Goal: Information Seeking & Learning: Learn about a topic

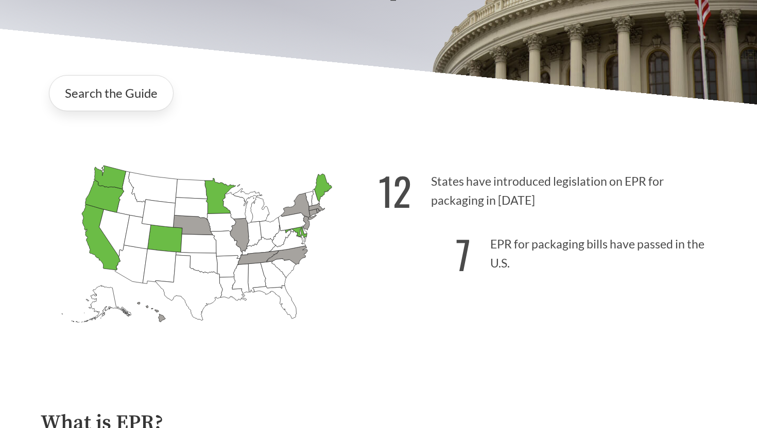
scroll to position [190, 0]
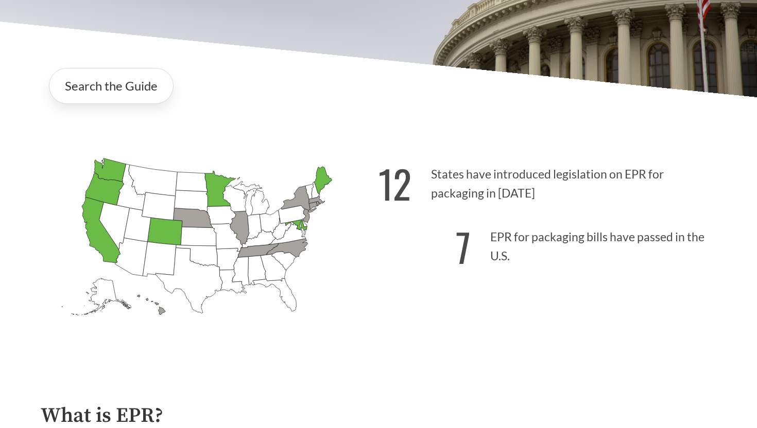
click at [290, 242] on icon "[US_STATE] Introduced: 1" at bounding box center [287, 247] width 41 height 19
click at [252, 249] on icon "[US_STATE] Introduced: 2" at bounding box center [258, 250] width 41 height 14
click at [279, 219] on icon "[US_STATE] Introduced:" at bounding box center [283, 229] width 22 height 22
click at [224, 219] on icon "[US_STATE] Introduced:" at bounding box center [221, 215] width 29 height 19
click at [239, 225] on icon "[US_STATE] Introduced: 2" at bounding box center [239, 228] width 19 height 34
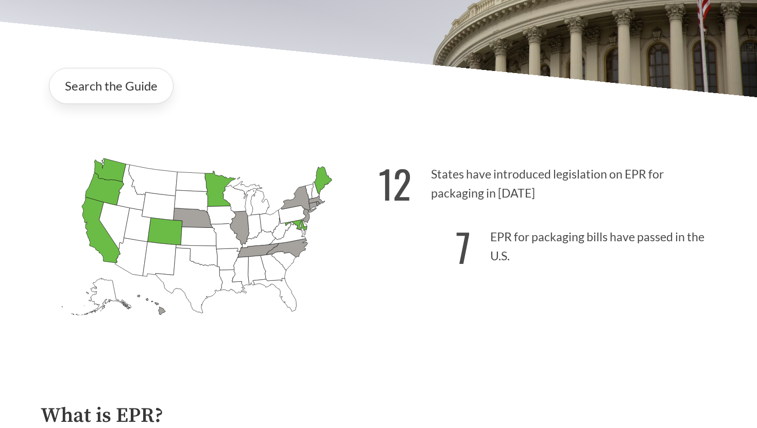
click at [245, 250] on icon "[US_STATE] Introduced: 2" at bounding box center [258, 250] width 41 height 14
click at [94, 231] on icon "[US_STATE] Passed: 1" at bounding box center [101, 230] width 39 height 66
click at [439, 209] on p "12 States have introduced legislation on EPR for packaging in [DATE]" at bounding box center [547, 180] width 338 height 63
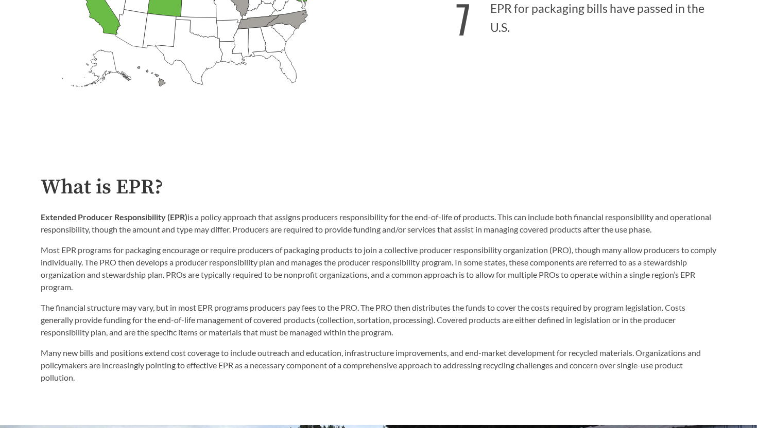
scroll to position [421, 0]
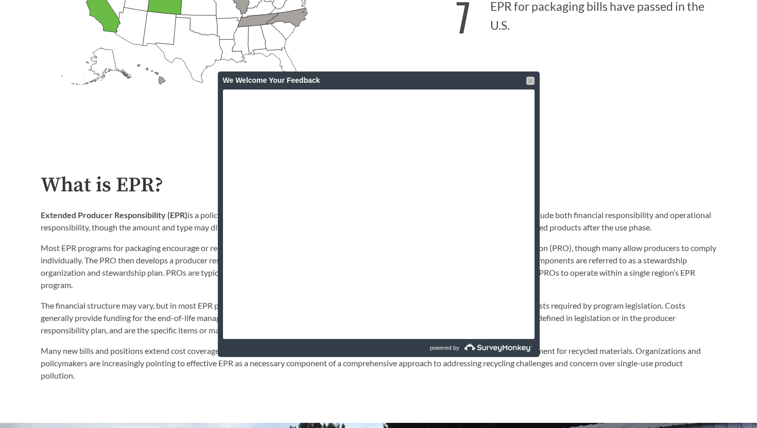
click at [530, 81] on div at bounding box center [530, 81] width 8 height 8
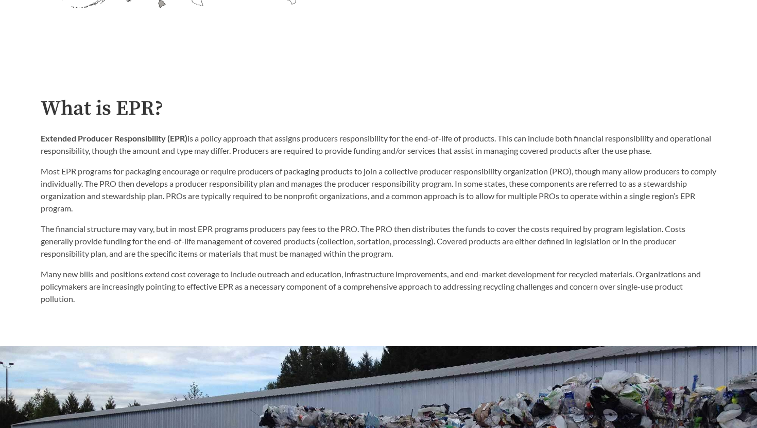
scroll to position [495, 0]
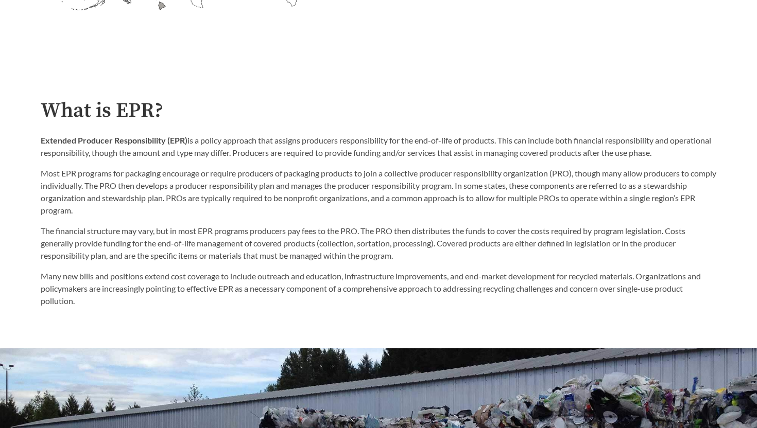
click at [63, 198] on p "Most EPR programs for packaging encourage or require producers of packaging pro…" at bounding box center [378, 191] width 675 height 49
click at [132, 218] on div "The financial structure may vary, but in most EPR programs producers pay fees t…" at bounding box center [378, 262] width 675 height 91
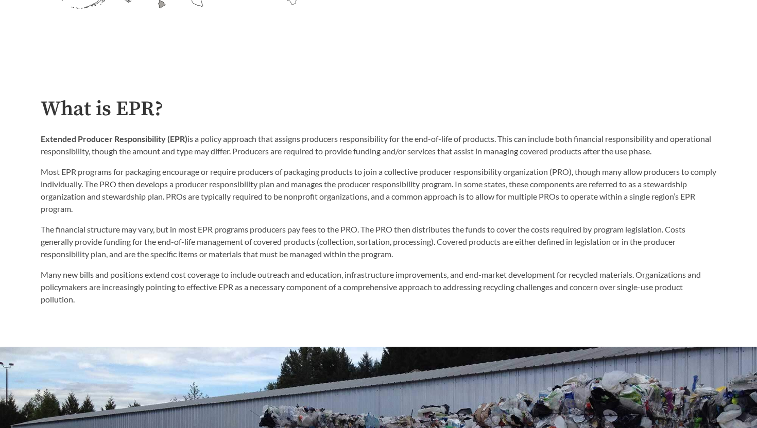
click at [198, 244] on p "The financial structure may vary, but in most EPR programs producers pay fees t…" at bounding box center [378, 241] width 675 height 37
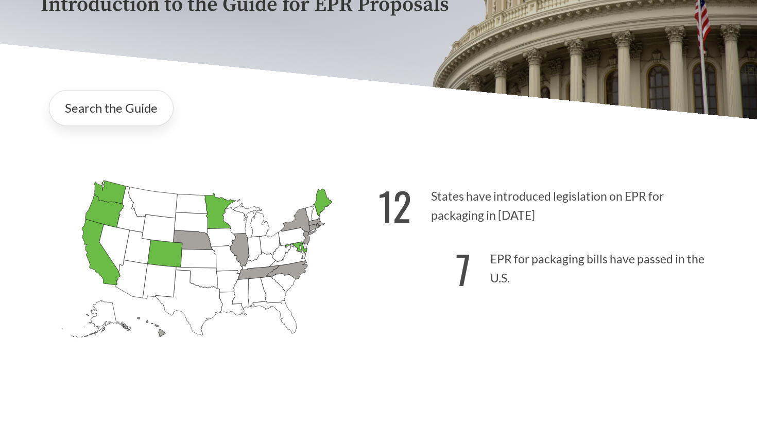
scroll to position [169, 0]
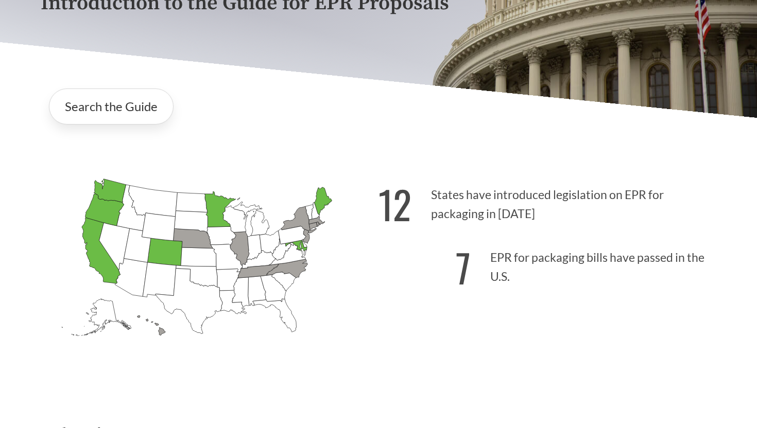
click at [241, 251] on icon "[US_STATE] Introduced: 2" at bounding box center [239, 249] width 19 height 34
click at [299, 247] on icon "[US_STATE] Passed: 1" at bounding box center [297, 245] width 22 height 11
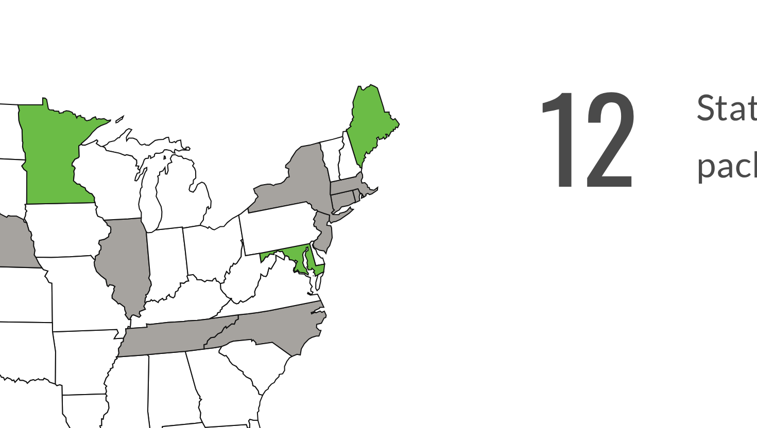
click at [239, 241] on icon "[US_STATE] Introduced: 2" at bounding box center [239, 249] width 19 height 34
